Goal: Navigation & Orientation: Find specific page/section

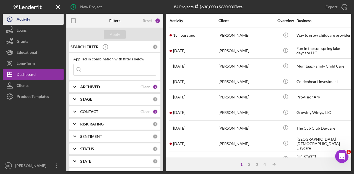
click at [33, 16] on button "Icon/History Activity" at bounding box center [33, 19] width 61 height 11
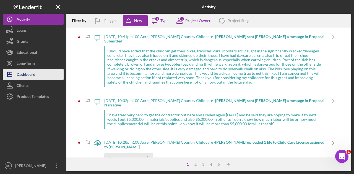
click at [36, 78] on button "Icon/Dashboard Dashboard" at bounding box center [33, 74] width 61 height 11
